Goal: Task Accomplishment & Management: Manage account settings

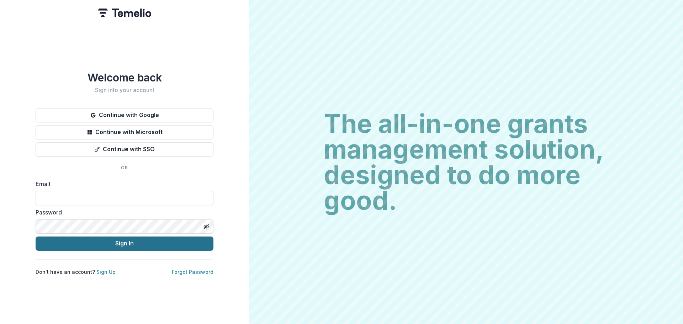
type input "**********"
click at [138, 241] on button "Sign In" at bounding box center [125, 243] width 178 height 14
